Goal: Transaction & Acquisition: Purchase product/service

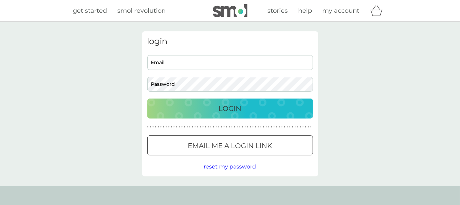
type input "fran.42.smith@gmail.com"
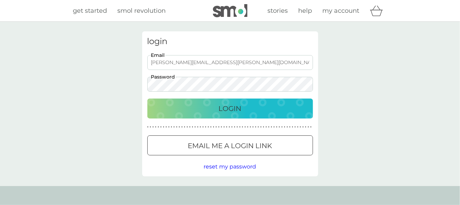
click at [229, 111] on p "Login" at bounding box center [230, 108] width 23 height 11
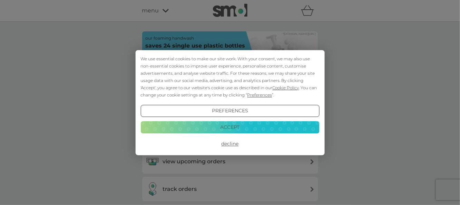
click at [230, 143] on button "Decline" at bounding box center [230, 144] width 179 height 12
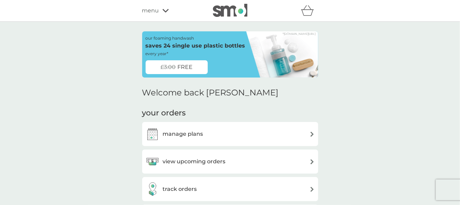
click at [211, 163] on h3 "view upcoming orders" at bounding box center [194, 161] width 63 height 9
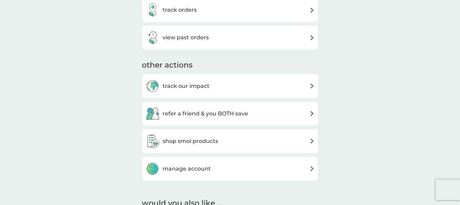
click at [313, 36] on img at bounding box center [312, 37] width 5 height 5
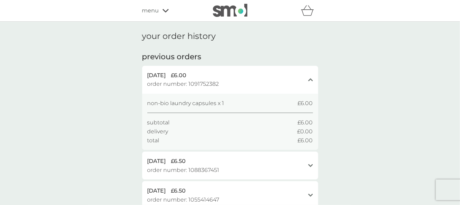
click at [307, 14] on icon "basket" at bounding box center [307, 10] width 13 height 11
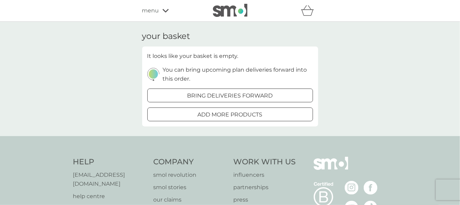
click at [151, 11] on span "menu" at bounding box center [150, 10] width 17 height 9
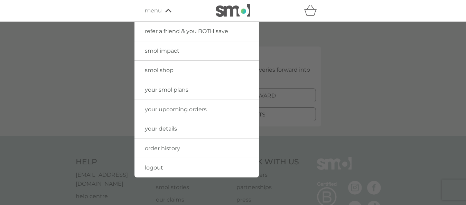
click at [165, 73] on span "smol shop" at bounding box center [159, 70] width 29 height 7
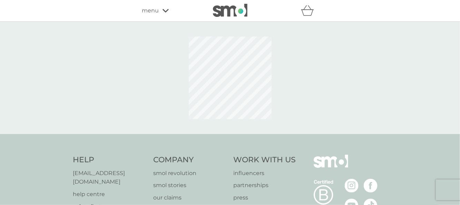
click at [164, 9] on icon at bounding box center [166, 11] width 6 height 4
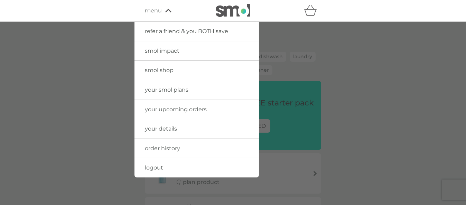
click at [313, 61] on div at bounding box center [233, 124] width 466 height 205
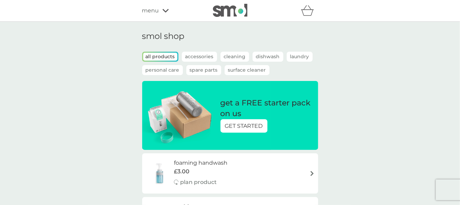
click at [271, 58] on p "Dishwash" at bounding box center [268, 57] width 31 height 10
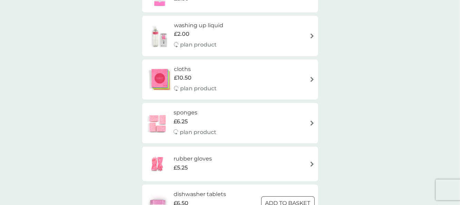
scroll to position [360, 0]
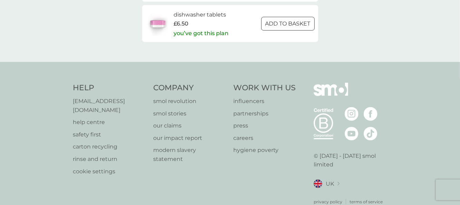
click at [223, 32] on p "you’ve got this plan" at bounding box center [201, 33] width 55 height 9
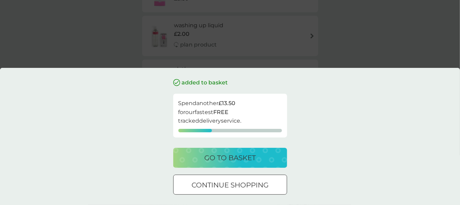
click at [238, 159] on p "go to basket" at bounding box center [229, 158] width 51 height 11
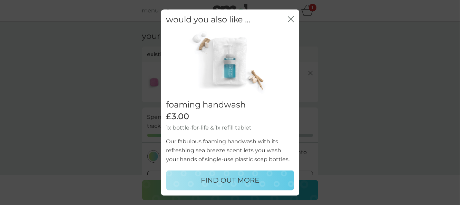
click at [291, 22] on icon "close" at bounding box center [291, 19] width 6 height 6
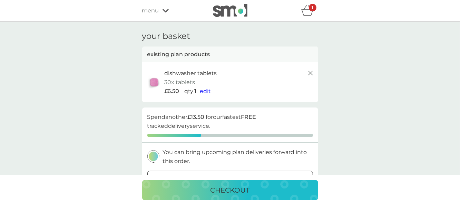
click at [166, 12] on icon at bounding box center [166, 10] width 6 height 3
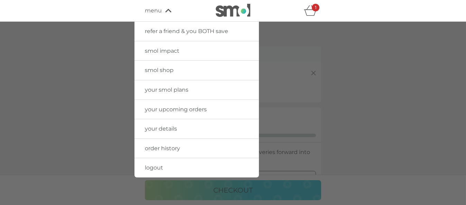
click at [166, 69] on span "smol shop" at bounding box center [159, 70] width 29 height 7
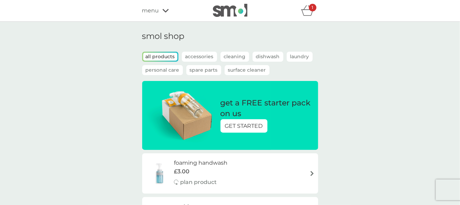
click at [297, 57] on p "Laundry" at bounding box center [300, 57] width 26 height 10
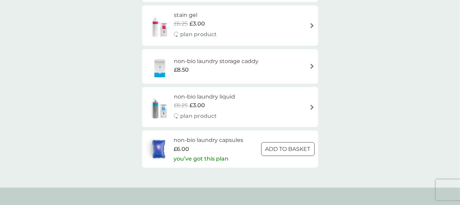
scroll to position [328, 0]
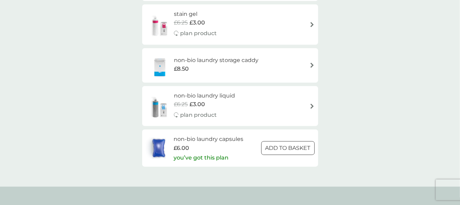
click at [313, 106] on img at bounding box center [312, 106] width 5 height 5
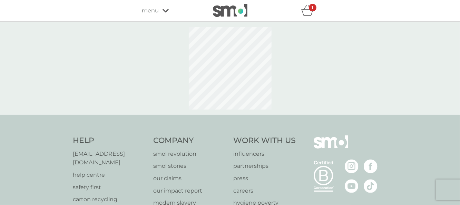
select select "91"
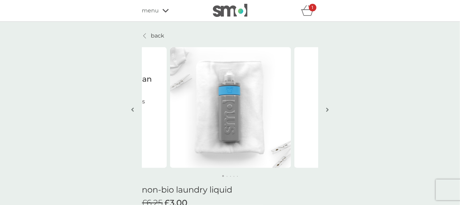
click at [225, 101] on img at bounding box center [230, 107] width 121 height 121
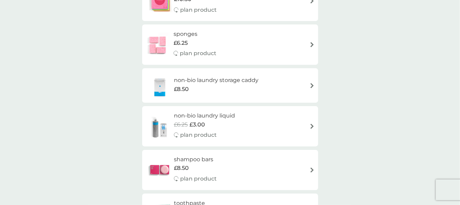
scroll to position [1047, 0]
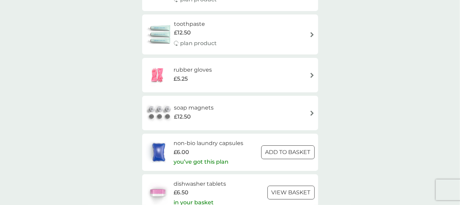
click at [287, 152] on div at bounding box center [288, 152] width 2 height 2
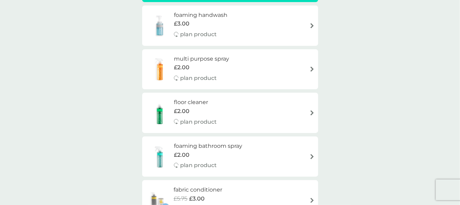
scroll to position [0, 0]
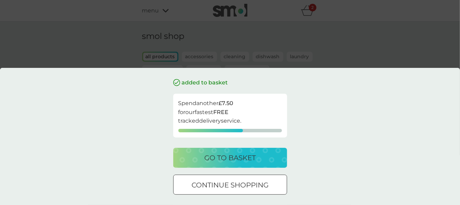
click at [220, 161] on p "go to basket" at bounding box center [229, 158] width 51 height 11
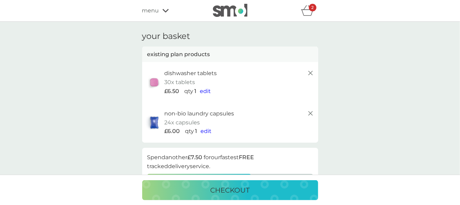
click at [226, 190] on p "checkout" at bounding box center [230, 190] width 39 height 11
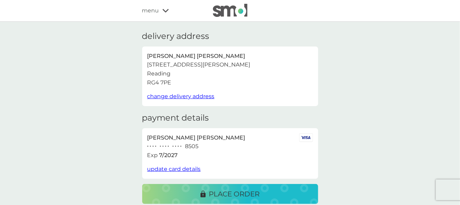
click at [241, 192] on p "place order" at bounding box center [234, 194] width 51 height 11
